Goal: Task Accomplishment & Management: Manage account settings

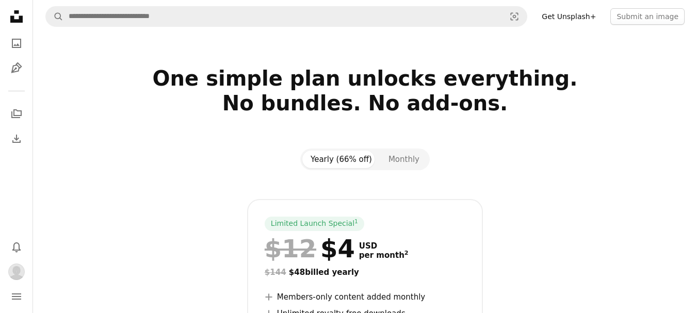
click at [13, 23] on icon "Unsplash logo Unsplash Home" at bounding box center [16, 16] width 21 height 21
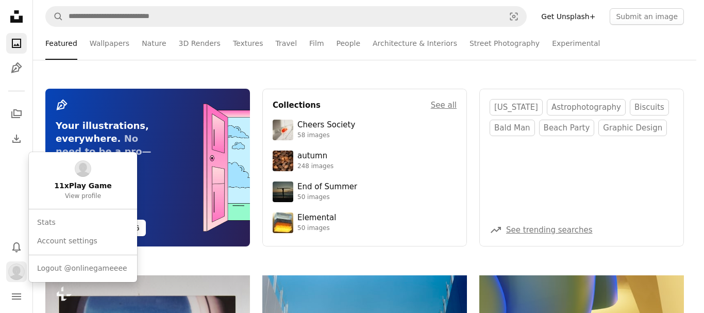
click at [16, 270] on img "Profile" at bounding box center [16, 271] width 16 height 16
click at [90, 198] on span "View profile" at bounding box center [83, 196] width 36 height 8
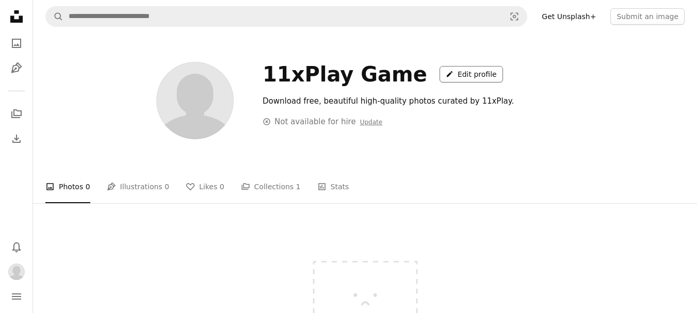
click at [466, 76] on link "A pencil Edit profile" at bounding box center [470, 74] width 63 height 16
